Goal: Use online tool/utility: Utilize a website feature to perform a specific function

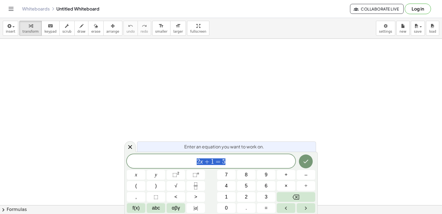
drag, startPoint x: 433, startPoint y: 0, endPoint x: 294, endPoint y: 79, distance: 159.8
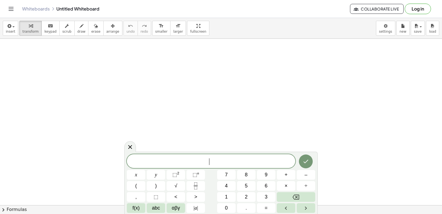
drag, startPoint x: 442, startPoint y: 1, endPoint x: 222, endPoint y: 71, distance: 231.0
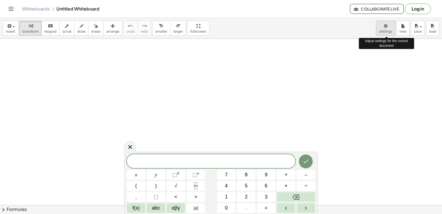
click at [382, 27] on body "Graspable Math Activities Get Started Activity Bank Assigned Work Classes White…" at bounding box center [221, 107] width 442 height 214
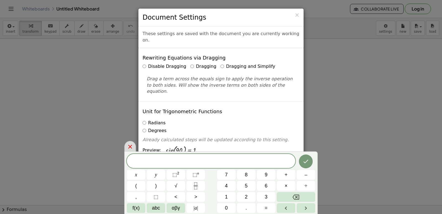
click at [133, 144] on icon at bounding box center [130, 146] width 7 height 7
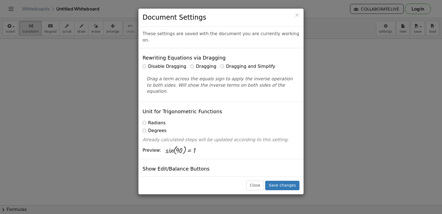
click at [225, 63] on label "Dragging and Simplify" at bounding box center [248, 66] width 55 height 6
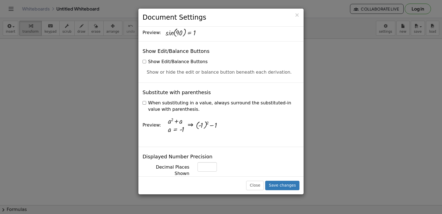
scroll to position [105, 0]
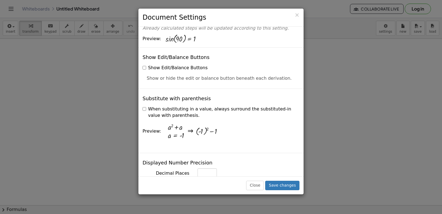
click at [304, 45] on div "× Document Settings These settings are saved with the document you are currentl…" at bounding box center [221, 107] width 442 height 214
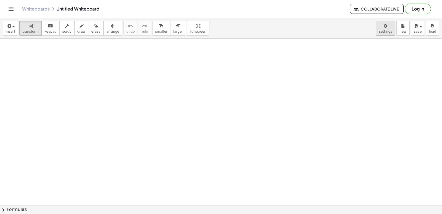
click at [384, 24] on body "Graspable Math Activities Get Started Activity Bank Assigned Work Classes White…" at bounding box center [221, 107] width 442 height 214
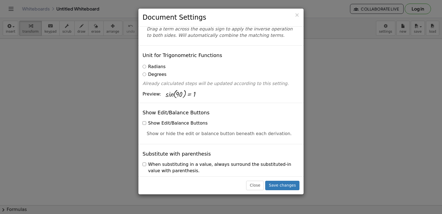
scroll to position [82, 0]
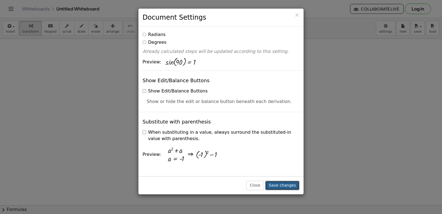
click at [274, 185] on button "Save changes" at bounding box center [282, 184] width 34 height 9
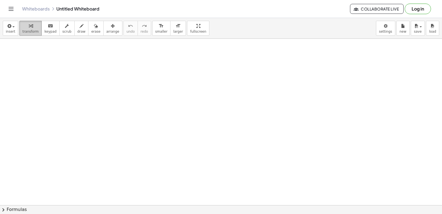
click at [30, 32] on span "transform" at bounding box center [30, 32] width 16 height 4
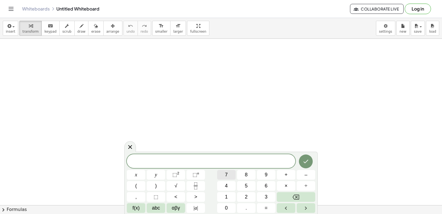
click at [228, 175] on button "7" at bounding box center [226, 175] width 19 height 10
click at [136, 172] on button "x" at bounding box center [136, 175] width 19 height 10
click at [307, 172] on span "–" at bounding box center [306, 174] width 3 height 7
click at [246, 185] on span "5" at bounding box center [246, 185] width 3 height 7
click at [266, 205] on span "=" at bounding box center [266, 207] width 3 height 7
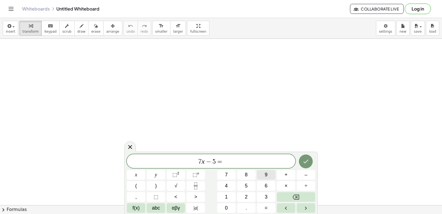
click at [269, 173] on button "9" at bounding box center [266, 175] width 19 height 10
click at [308, 158] on icon "Done" at bounding box center [306, 161] width 7 height 7
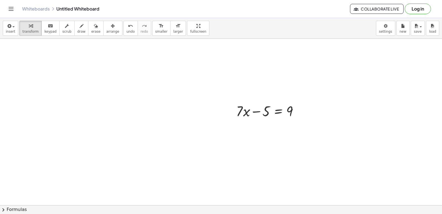
scroll to position [0, 0]
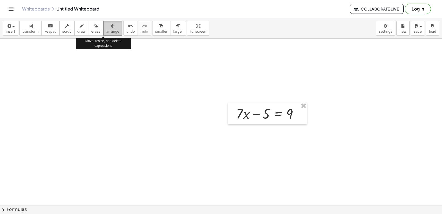
click at [106, 32] on span "arrange" at bounding box center [112, 32] width 13 height 4
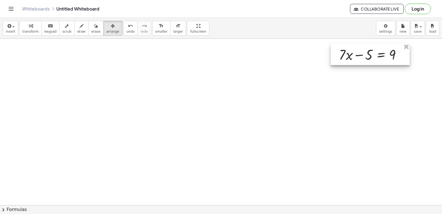
drag, startPoint x: 280, startPoint y: 108, endPoint x: 358, endPoint y: 58, distance: 92.5
click at [384, 49] on div at bounding box center [370, 54] width 79 height 22
drag, startPoint x: 27, startPoint y: 33, endPoint x: 43, endPoint y: 49, distance: 22.3
click at [28, 33] on span "transform" at bounding box center [30, 32] width 16 height 4
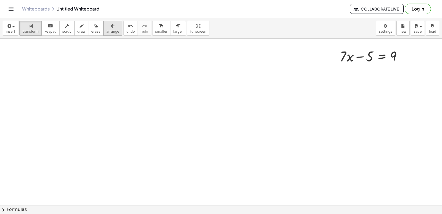
click at [106, 24] on div "button" at bounding box center [112, 25] width 13 height 7
drag, startPoint x: 361, startPoint y: 46, endPoint x: 321, endPoint y: 61, distance: 42.6
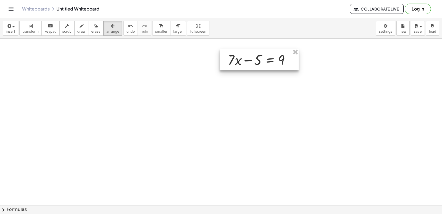
drag, startPoint x: 343, startPoint y: 54, endPoint x: 117, endPoint y: 47, distance: 226.2
click at [228, 57] on div at bounding box center [259, 60] width 79 height 22
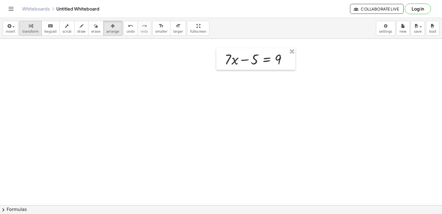
click at [30, 30] on span "transform" at bounding box center [30, 32] width 16 height 4
drag, startPoint x: 245, startPoint y: 59, endPoint x: 249, endPoint y: 70, distance: 12.2
drag, startPoint x: 248, startPoint y: 60, endPoint x: 286, endPoint y: 64, distance: 37.8
click at [290, 56] on div at bounding box center [258, 58] width 72 height 19
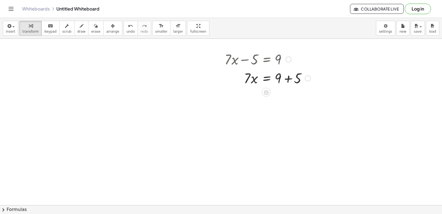
click at [281, 82] on div at bounding box center [267, 77] width 91 height 19
click at [289, 79] on div at bounding box center [267, 77] width 91 height 19
drag, startPoint x: 247, startPoint y: 98, endPoint x: 296, endPoint y: 98, distance: 48.9
click at [297, 96] on div at bounding box center [267, 96] width 91 height 19
click at [283, 121] on div at bounding box center [267, 120] width 91 height 28
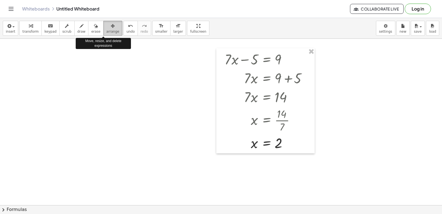
click at [111, 26] on icon "button" at bounding box center [113, 26] width 4 height 7
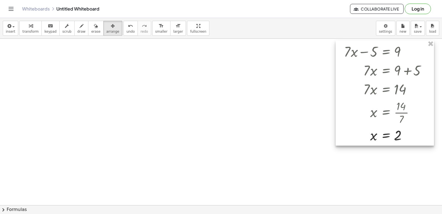
drag, startPoint x: 231, startPoint y: 53, endPoint x: 348, endPoint y: 43, distance: 118.1
click at [350, 45] on div at bounding box center [385, 92] width 98 height 105
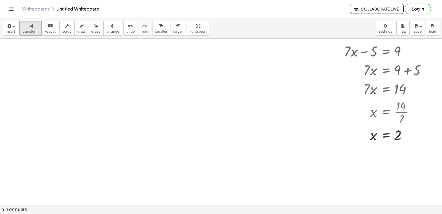
drag, startPoint x: 26, startPoint y: 33, endPoint x: 53, endPoint y: 63, distance: 40.7
click at [30, 36] on div "insert select one: Math Expression Function Text Youtube Video Graphing Geometr…" at bounding box center [221, 28] width 442 height 21
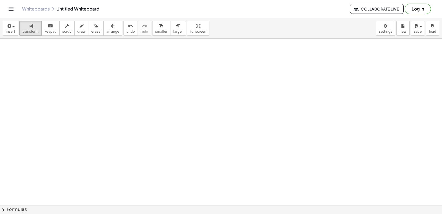
scroll to position [140, 0]
click at [280, 116] on div at bounding box center [221, 83] width 442 height 368
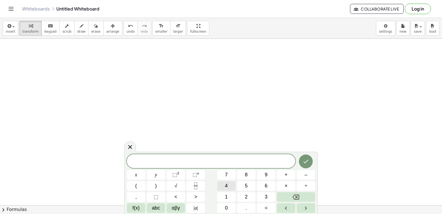
click at [231, 182] on button "4" at bounding box center [226, 186] width 19 height 10
click at [156, 177] on span "y" at bounding box center [156, 174] width 2 height 7
click at [305, 172] on span "–" at bounding box center [306, 174] width 3 height 7
click at [262, 174] on button "9" at bounding box center [266, 175] width 19 height 10
click at [270, 204] on button "=" at bounding box center [266, 208] width 19 height 10
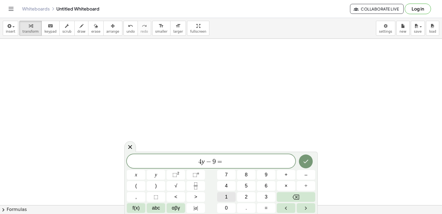
click at [229, 194] on button "1" at bounding box center [226, 197] width 19 height 10
click at [303, 171] on div "****** 4 y − 9 = 1 1 ​ x y ⬚ 2 ⬚ n 7 8 9 + – ( ) √ 4 5 6 × ÷ , ⬚ < > 1 2 3 f(x)…" at bounding box center [221, 183] width 188 height 59
click at [311, 160] on button "Done" at bounding box center [306, 161] width 14 height 14
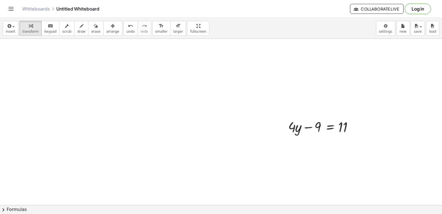
drag, startPoint x: 96, startPoint y: 30, endPoint x: 127, endPoint y: 55, distance: 40.3
click at [103, 32] on button "arrange" at bounding box center [112, 28] width 19 height 15
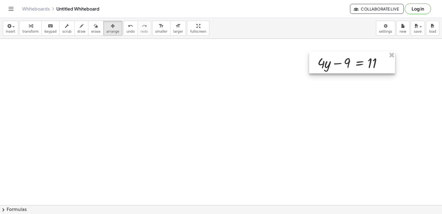
drag, startPoint x: 294, startPoint y: 119, endPoint x: 323, endPoint y: 55, distance: 70.5
click at [323, 55] on div at bounding box center [352, 63] width 86 height 22
drag, startPoint x: 29, startPoint y: 27, endPoint x: 43, endPoint y: 28, distance: 14.4
click at [29, 27] on icon "button" at bounding box center [31, 26] width 4 height 7
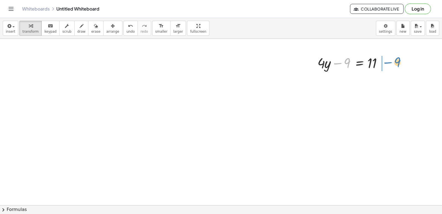
drag, startPoint x: 343, startPoint y: 62, endPoint x: 384, endPoint y: 76, distance: 42.8
click at [391, 61] on div at bounding box center [354, 62] width 79 height 19
click at [389, 82] on div at bounding box center [364, 81] width 98 height 19
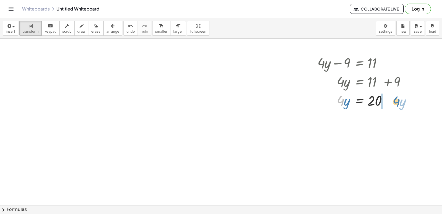
drag, startPoint x: 342, startPoint y: 100, endPoint x: 399, endPoint y: 100, distance: 56.4
click at [399, 100] on div at bounding box center [364, 100] width 98 height 19
drag, startPoint x: 340, startPoint y: 101, endPoint x: 354, endPoint y: 109, distance: 16.5
click at [354, 109] on div at bounding box center [367, 100] width 105 height 19
click at [356, 133] on div at bounding box center [359, 133] width 9 height 9
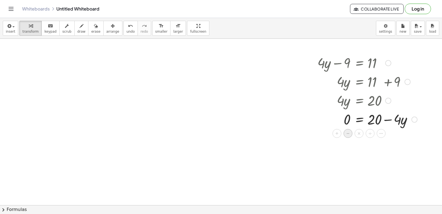
click at [347, 134] on span "−" at bounding box center [348, 133] width 3 height 8
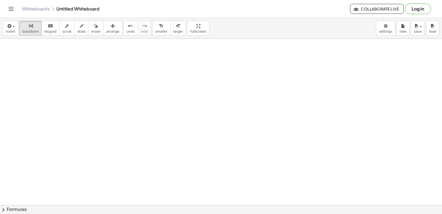
scroll to position [268, 0]
click at [263, 135] on div at bounding box center [223, 20] width 447 height 498
click at [230, 125] on div at bounding box center [223, 20] width 447 height 498
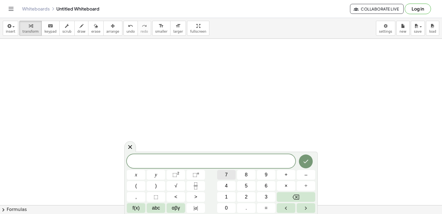
click at [230, 175] on button "7" at bounding box center [226, 175] width 19 height 10
click at [135, 172] on span "x" at bounding box center [136, 174] width 2 height 7
click at [284, 172] on button "+" at bounding box center [286, 175] width 19 height 10
click at [248, 184] on span "5" at bounding box center [246, 185] width 3 height 7
click at [264, 204] on button "=" at bounding box center [266, 208] width 19 height 10
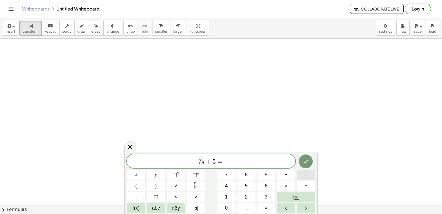
click at [307, 176] on span "–" at bounding box center [306, 174] width 3 height 7
click at [224, 197] on button "1" at bounding box center [226, 197] width 19 height 10
click at [260, 182] on button "6" at bounding box center [266, 186] width 19 height 10
click at [310, 162] on button "Done" at bounding box center [306, 161] width 14 height 14
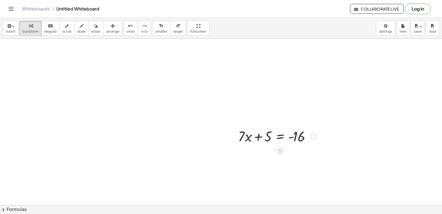
drag, startPoint x: 267, startPoint y: 139, endPoint x: 269, endPoint y: 131, distance: 8.4
click at [268, 149] on div "+ · 7 · x − 5 = 9 · 7 · x = + 9 + 5 · 7 · x = 14 x = · 14 · 7 x = 2 + · 4 · y −…" at bounding box center [223, 20] width 447 height 498
drag, startPoint x: 269, startPoint y: 132, endPoint x: 322, endPoint y: 138, distance: 53.4
click at [324, 139] on div "+ · 7 · x − 5 = 9 · 7 · x = + 9 + 5 · 7 · x = 14 x = · 14 · 7 x = 2 + · 4 · y −…" at bounding box center [223, 20] width 447 height 498
click at [314, 155] on div at bounding box center [289, 154] width 109 height 19
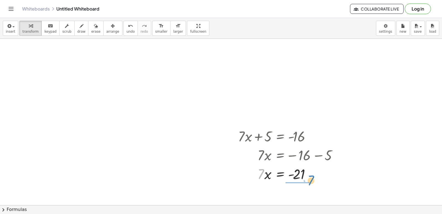
drag, startPoint x: 261, startPoint y: 172, endPoint x: 311, endPoint y: 179, distance: 50.4
click at [311, 179] on div at bounding box center [289, 173] width 109 height 19
drag, startPoint x: 435, startPoint y: 145, endPoint x: 437, endPoint y: 149, distance: 4.0
click at [437, 149] on div at bounding box center [223, 20] width 447 height 498
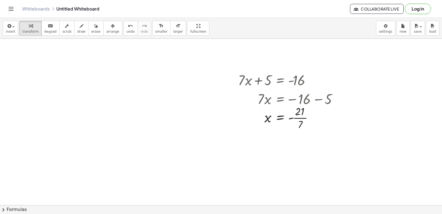
scroll to position [330, 0]
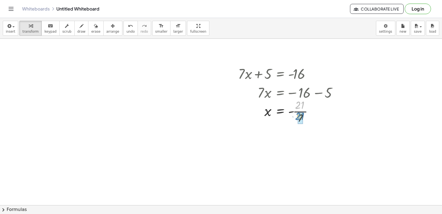
drag, startPoint x: 302, startPoint y: 104, endPoint x: 302, endPoint y: 117, distance: 12.4
click at [50, 31] on span "keypad" at bounding box center [50, 32] width 12 height 4
click at [23, 28] on div "button" at bounding box center [30, 25] width 16 height 7
drag, startPoint x: 103, startPoint y: 31, endPoint x: 132, endPoint y: 48, distance: 34.3
click at [107, 35] on button "arrange" at bounding box center [112, 28] width 19 height 15
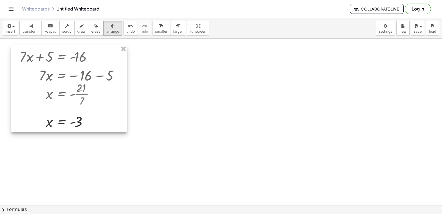
drag, startPoint x: 257, startPoint y: 71, endPoint x: 39, endPoint y: 54, distance: 219.3
click at [39, 54] on div at bounding box center [69, 88] width 116 height 87
click at [33, 27] on div "button" at bounding box center [30, 25] width 16 height 7
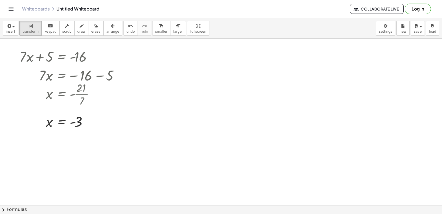
drag, startPoint x: 227, startPoint y: 99, endPoint x: 232, endPoint y: 161, distance: 62.7
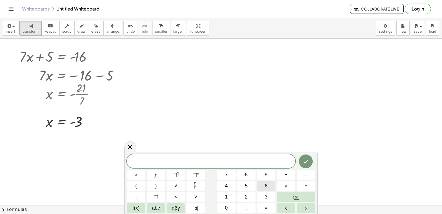
click at [268, 183] on button "6" at bounding box center [266, 186] width 19 height 10
click at [152, 172] on button "y" at bounding box center [156, 175] width 19 height 10
click at [284, 175] on button "+" at bounding box center [286, 175] width 19 height 10
click at [218, 198] on button "1" at bounding box center [226, 197] width 19 height 10
click at [220, 188] on button "4" at bounding box center [226, 186] width 19 height 10
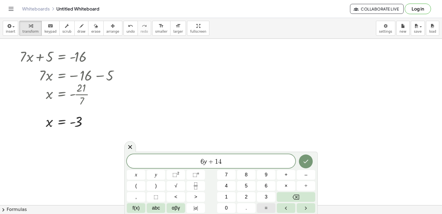
click at [265, 207] on span "=" at bounding box center [266, 207] width 3 height 7
click at [300, 176] on button "–" at bounding box center [306, 175] width 19 height 10
click at [245, 197] on button "2" at bounding box center [246, 197] width 19 height 10
click at [308, 158] on button "Done" at bounding box center [306, 161] width 14 height 14
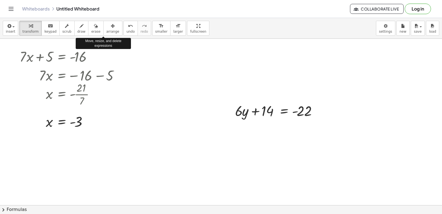
drag, startPoint x: 97, startPoint y: 28, endPoint x: 123, endPoint y: 48, distance: 33.1
click at [103, 28] on button "arrange" at bounding box center [112, 28] width 19 height 15
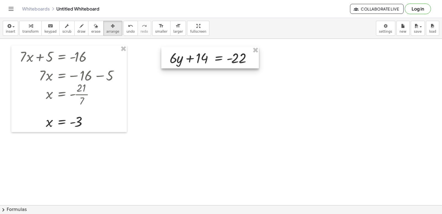
drag, startPoint x: 269, startPoint y: 111, endPoint x: 204, endPoint y: 58, distance: 84.1
click at [204, 58] on div at bounding box center [210, 58] width 98 height 22
click at [44, 30] on span "keypad" at bounding box center [50, 32] width 12 height 4
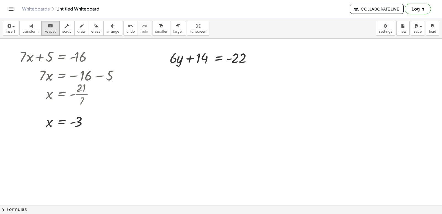
click at [38, 31] on div "transform keyboard keypad scrub draw erase arrange" at bounding box center [70, 28] width 103 height 15
drag, startPoint x: 199, startPoint y: 62, endPoint x: 265, endPoint y: 67, distance: 66.0
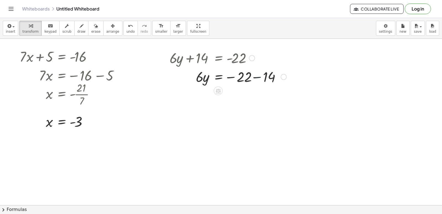
click at [254, 80] on div at bounding box center [228, 76] width 122 height 19
drag, startPoint x: 197, startPoint y: 93, endPoint x: 245, endPoint y: 106, distance: 49.7
click at [241, 119] on div at bounding box center [228, 118] width 122 height 28
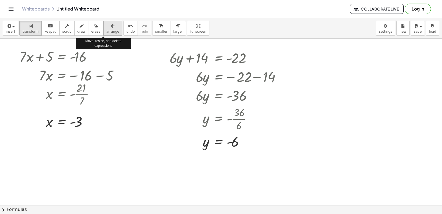
click at [106, 31] on span "arrange" at bounding box center [112, 32] width 13 height 4
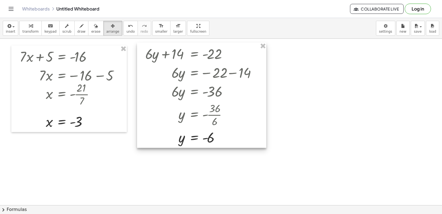
drag, startPoint x: 175, startPoint y: 57, endPoint x: 151, endPoint y: 53, distance: 24.7
click at [151, 53] on div at bounding box center [201, 95] width 129 height 105
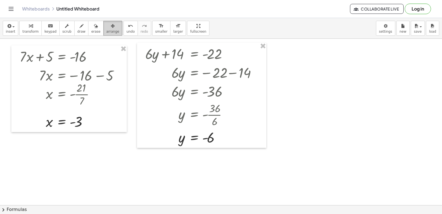
click at [106, 29] on button "arrange" at bounding box center [112, 28] width 19 height 15
drag, startPoint x: 30, startPoint y: 31, endPoint x: 67, endPoint y: 59, distance: 46.7
click at [33, 31] on span "transform" at bounding box center [30, 32] width 16 height 4
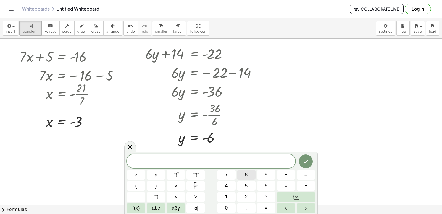
click at [249, 171] on button "8" at bounding box center [246, 175] width 19 height 10
click at [164, 173] on button "y" at bounding box center [156, 175] width 19 height 10
click at [284, 177] on button "+" at bounding box center [286, 175] width 19 height 10
click at [249, 193] on button "2" at bounding box center [246, 197] width 19 height 10
click at [258, 196] on button "3" at bounding box center [266, 197] width 19 height 10
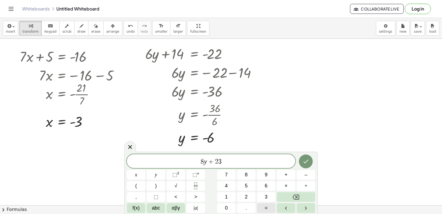
click at [264, 205] on button "=" at bounding box center [266, 208] width 19 height 10
click at [307, 176] on span "–" at bounding box center [306, 174] width 3 height 7
click at [264, 172] on button "9" at bounding box center [266, 175] width 19 height 10
click at [310, 163] on button "Done" at bounding box center [306, 161] width 14 height 14
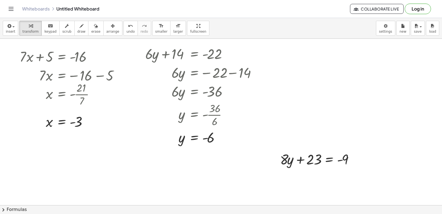
drag, startPoint x: 101, startPoint y: 30, endPoint x: 129, endPoint y: 69, distance: 48.0
click at [106, 31] on span "arrange" at bounding box center [112, 32] width 13 height 4
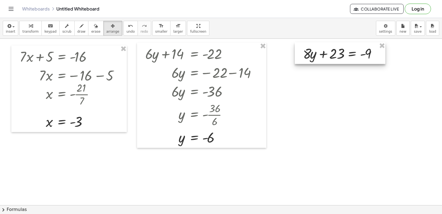
drag, startPoint x: 296, startPoint y: 162, endPoint x: 319, endPoint y: 57, distance: 107.2
click at [319, 57] on div at bounding box center [340, 53] width 91 height 22
drag, startPoint x: 24, startPoint y: 26, endPoint x: 188, endPoint y: 93, distance: 177.0
click at [25, 27] on div "button" at bounding box center [30, 25] width 16 height 7
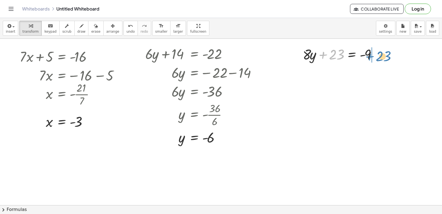
drag, startPoint x: 334, startPoint y: 53, endPoint x: 356, endPoint y: 85, distance: 38.9
click at [381, 54] on div at bounding box center [342, 53] width 84 height 19
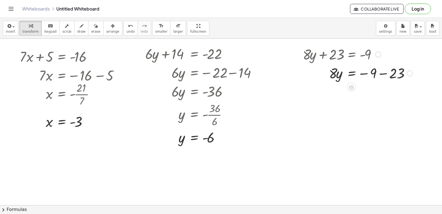
click at [385, 74] on div at bounding box center [358, 72] width 116 height 19
drag, startPoint x: 329, startPoint y: 94, endPoint x: 328, endPoint y: 98, distance: 3.7
click at [326, 98] on div at bounding box center [358, 91] width 116 height 19
drag, startPoint x: 331, startPoint y: 92, endPoint x: 371, endPoint y: 110, distance: 42.9
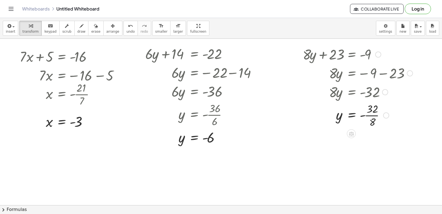
click at [374, 114] on div at bounding box center [358, 115] width 116 height 28
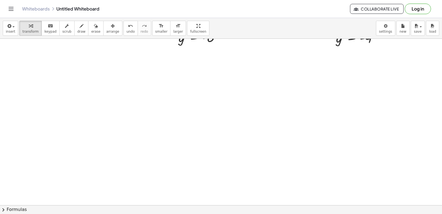
scroll to position [435, 0]
drag, startPoint x: 438, startPoint y: 165, endPoint x: 438, endPoint y: 177, distance: 12.4
click at [438, 182] on div "+ · 7 · x − 5 = 9 · 7 · x = + 9 + 5 · 7 · x = 14 x = · 14 · 7 x = 2 + · 4 · y −…" at bounding box center [221, 122] width 442 height 166
drag, startPoint x: 249, startPoint y: 153, endPoint x: 361, endPoint y: 208, distance: 124.2
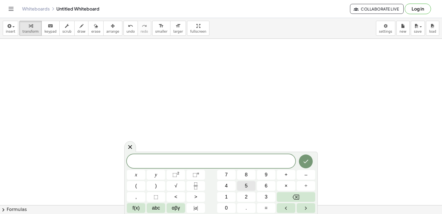
click at [244, 186] on button "5" at bounding box center [246, 186] width 19 height 10
click at [140, 174] on button "x" at bounding box center [136, 175] width 19 height 10
click at [284, 173] on button "+" at bounding box center [286, 175] width 19 height 10
click at [159, 170] on button "y" at bounding box center [156, 175] width 19 height 10
click at [259, 207] on button "=" at bounding box center [266, 208] width 19 height 10
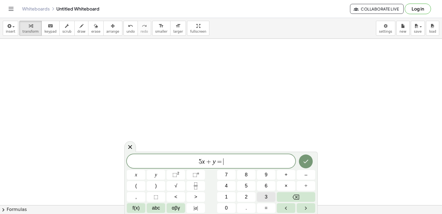
click at [262, 197] on button "3" at bounding box center [266, 197] width 19 height 10
click at [310, 163] on button "Done" at bounding box center [306, 161] width 14 height 14
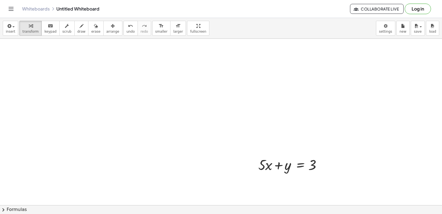
drag, startPoint x: 111, startPoint y: 28, endPoint x: 264, endPoint y: 136, distance: 187.4
click at [116, 33] on div "insert select one: Math Expression Function Text Youtube Video Graphing Geometr…" at bounding box center [221, 28] width 442 height 21
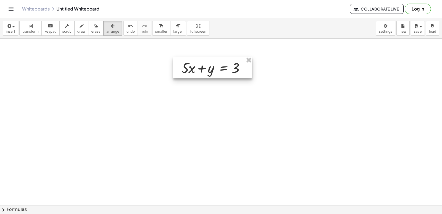
drag, startPoint x: 267, startPoint y: 174, endPoint x: 190, endPoint y: 77, distance: 123.5
click at [190, 77] on div at bounding box center [212, 68] width 79 height 22
click at [23, 21] on button "transform" at bounding box center [30, 28] width 22 height 15
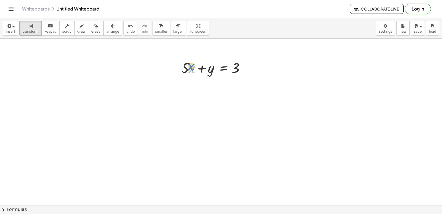
click at [189, 68] on div at bounding box center [215, 67] width 72 height 19
click at [187, 68] on div at bounding box center [215, 67] width 72 height 19
click at [190, 67] on div at bounding box center [215, 67] width 72 height 19
click at [191, 68] on div at bounding box center [215, 67] width 72 height 19
drag, startPoint x: 187, startPoint y: 66, endPoint x: 193, endPoint y: 67, distance: 6.1
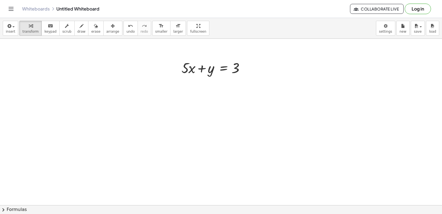
drag, startPoint x: 193, startPoint y: 67, endPoint x: 368, endPoint y: 122, distance: 182.9
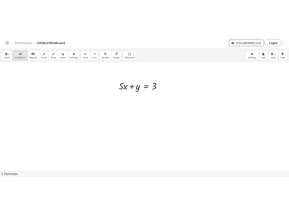
scroll to position [425, 0]
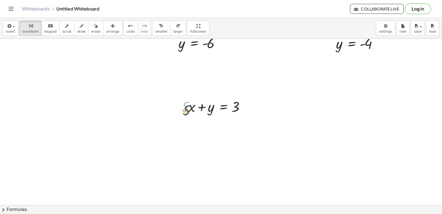
drag, startPoint x: 187, startPoint y: 111, endPoint x: 188, endPoint y: 115, distance: 4.6
